Goal: Navigation & Orientation: Find specific page/section

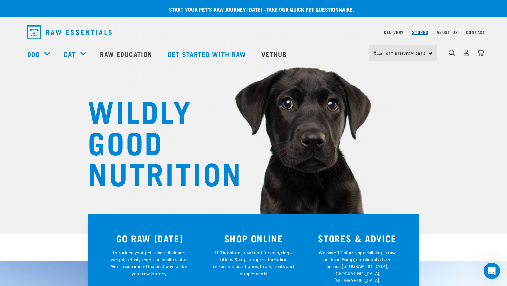
click at [425, 33] on link "Stores" at bounding box center [420, 32] width 16 height 2
